Goal: Information Seeking & Learning: Find specific fact

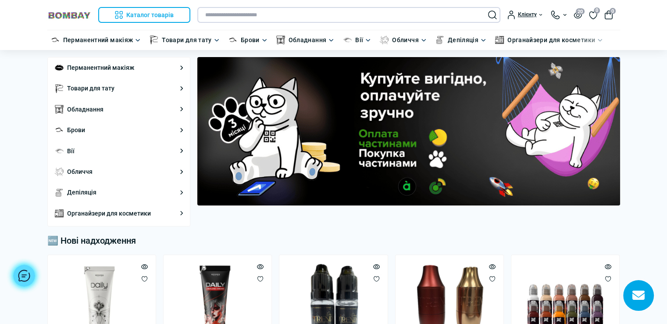
click at [276, 10] on input "text" at bounding box center [348, 15] width 303 height 16
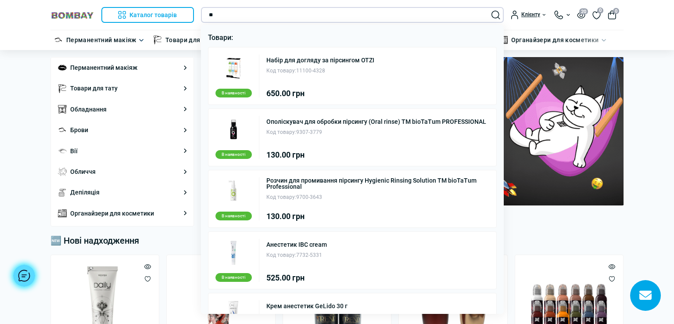
type input "*"
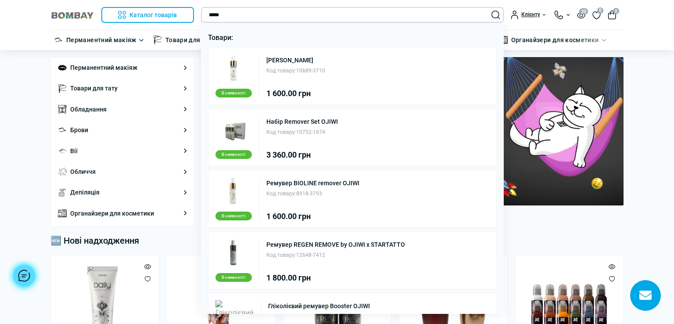
type input "*****"
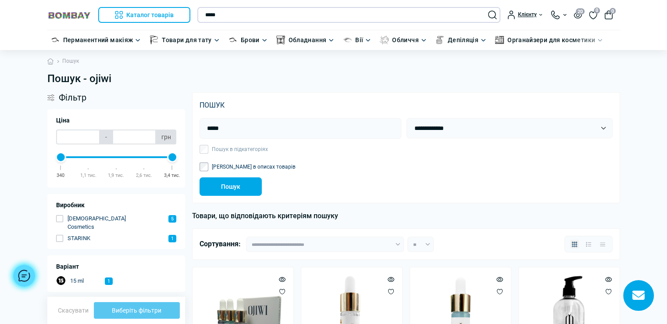
click at [256, 15] on input "*****" at bounding box center [348, 15] width 303 height 16
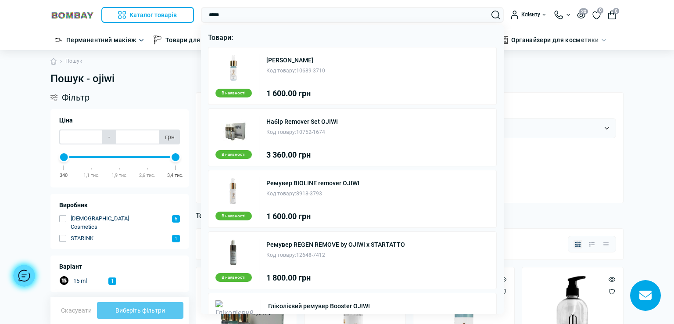
click at [533, 100] on div at bounding box center [337, 162] width 674 height 324
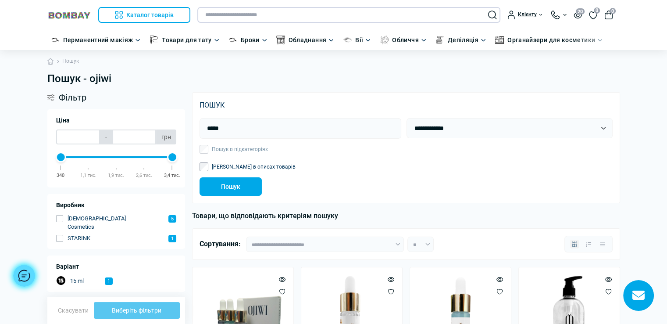
click at [257, 14] on input "text" at bounding box center [348, 15] width 303 height 16
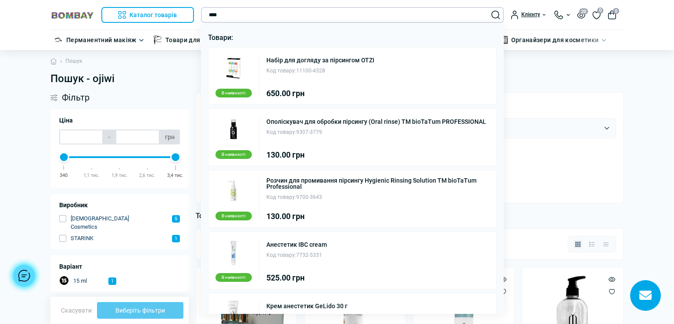
type input "****"
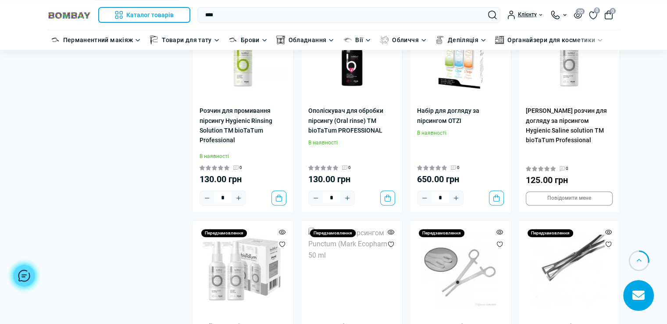
scroll to position [175, 0]
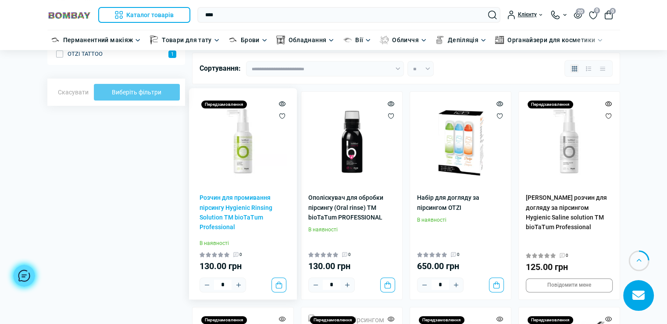
click at [253, 164] on img at bounding box center [243, 142] width 87 height 87
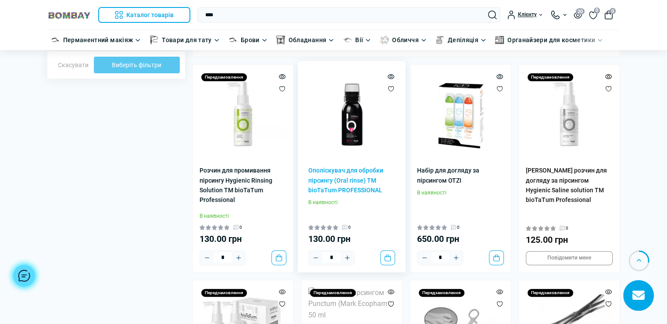
click at [362, 135] on img at bounding box center [351, 114] width 87 height 87
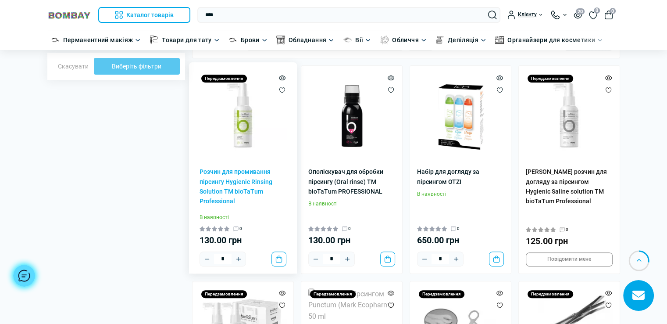
click at [243, 141] on img at bounding box center [243, 116] width 87 height 87
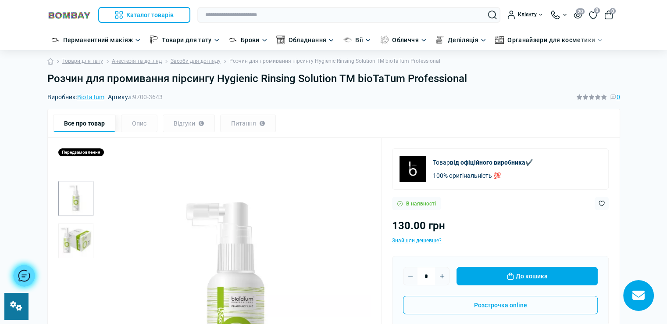
click at [467, 78] on h1 "Розчин для промивання пірсингу Hygienic Rinsing Solution ТМ bioTaTum Profession…" at bounding box center [333, 78] width 573 height 13
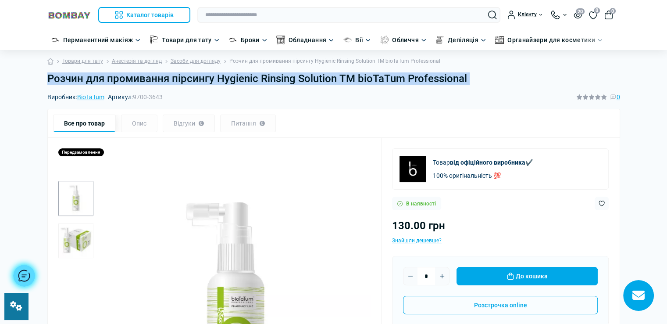
click at [486, 77] on h1 "Розчин для промивання пірсингу Hygienic Rinsing Solution ТМ bioTaTum Profession…" at bounding box center [333, 78] width 573 height 13
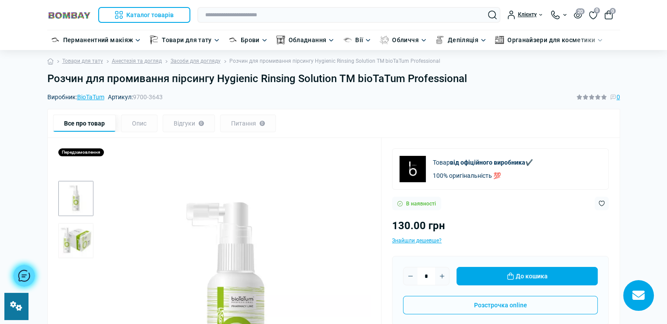
click at [476, 78] on h1 "Розчин для промивання пірсингу Hygienic Rinsing Solution ТМ bioTaTum Profession…" at bounding box center [333, 78] width 573 height 13
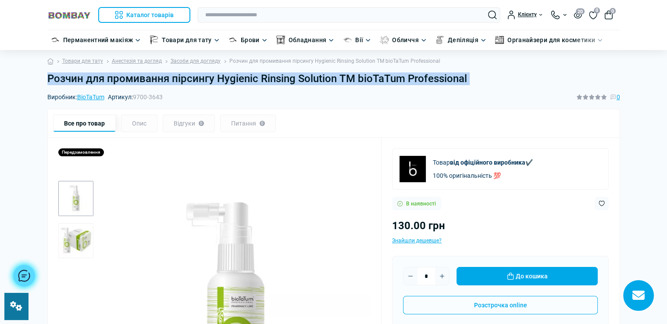
click at [476, 78] on h1 "Розчин для промивання пірсингу Hygienic Rinsing Solution ТМ bioTaTum Profession…" at bounding box center [333, 78] width 573 height 13
copy main "Розчин для промивання пірсингу Hygienic Rinsing Solution ТМ bioTaTum Profession…"
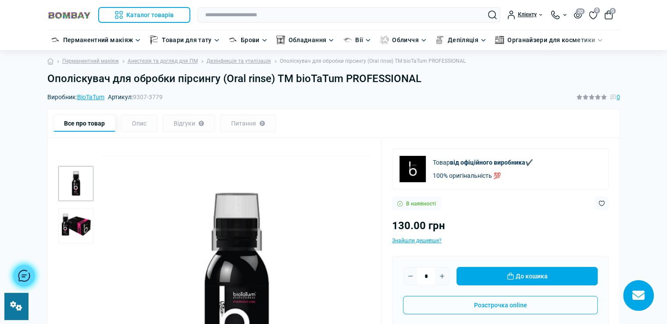
click at [427, 78] on h1 "Ополіскувач для обробки пірсингу (Oral rinse) TM bioTaTum PROFESSIONAL" at bounding box center [333, 78] width 573 height 13
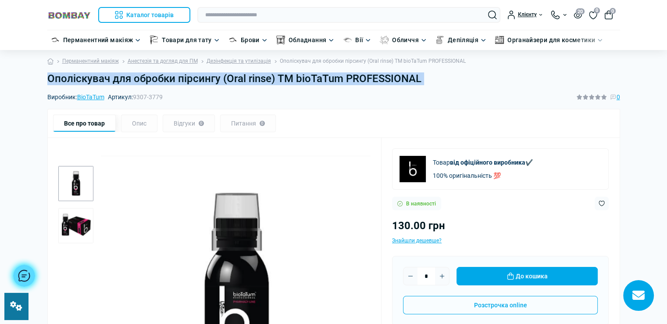
click at [427, 78] on h1 "Ополіскувач для обробки пірсингу (Oral rinse) TM bioTaTum PROFESSIONAL" at bounding box center [333, 78] width 573 height 13
copy main "Ополіскувач для обробки пірсингу (Oral rinse) TM bioTaTum PROFESSIONAL"
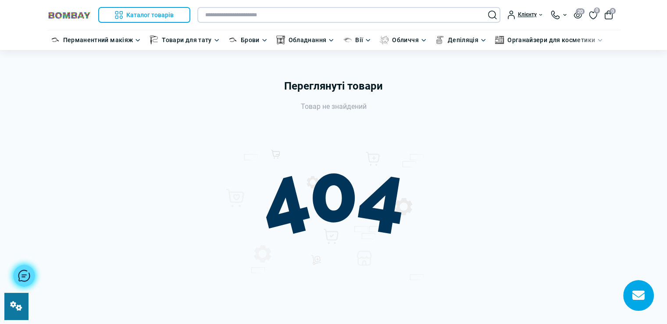
click at [247, 16] on input "text" at bounding box center [348, 15] width 303 height 16
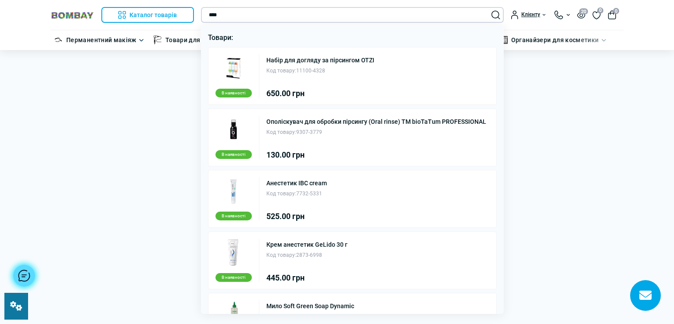
type input "****"
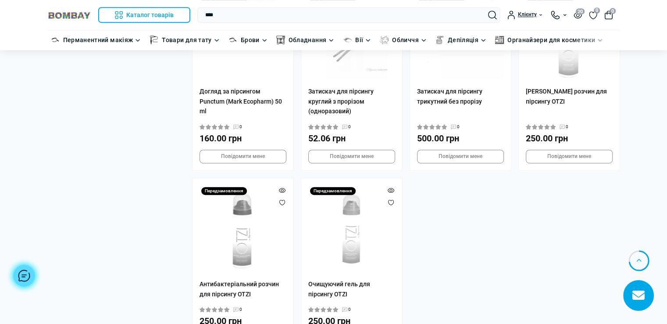
scroll to position [526, 0]
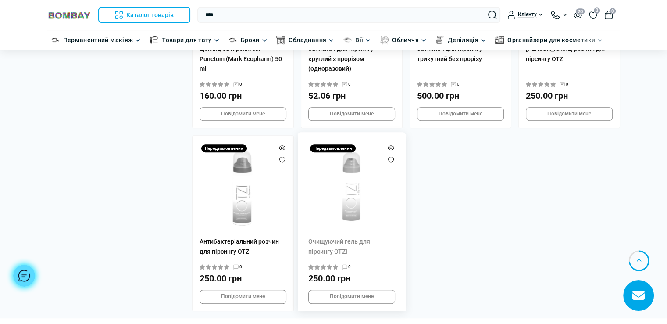
click at [338, 191] on img at bounding box center [351, 186] width 87 height 87
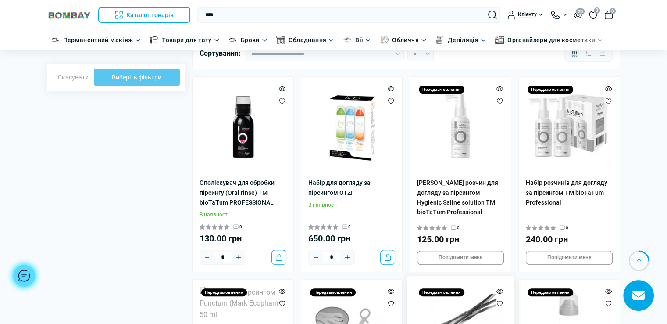
scroll to position [175, 0]
